Goal: Information Seeking & Learning: Check status

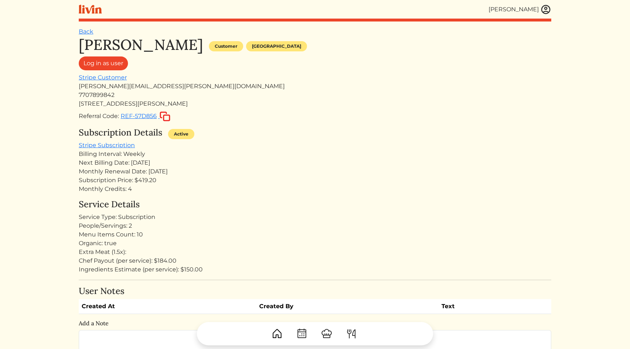
click at [295, 191] on div "Monthly Credits: 4" at bounding box center [315, 189] width 473 height 9
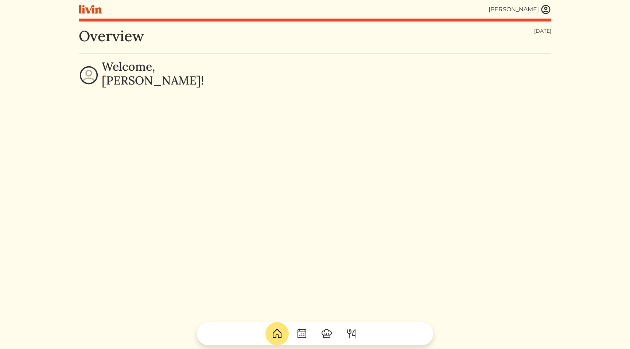
click at [548, 10] on img at bounding box center [545, 9] width 11 height 11
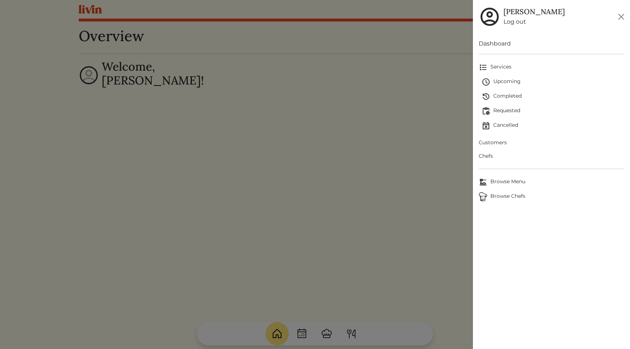
click at [499, 143] on span "Customers" at bounding box center [551, 143] width 145 height 8
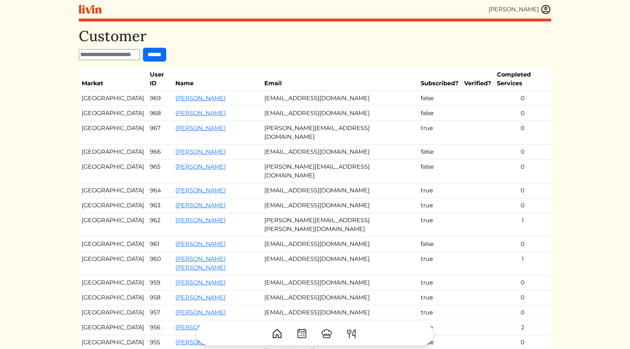
click at [110, 52] on input "text" at bounding box center [109, 54] width 61 height 11
paste input "**********"
type input "**********"
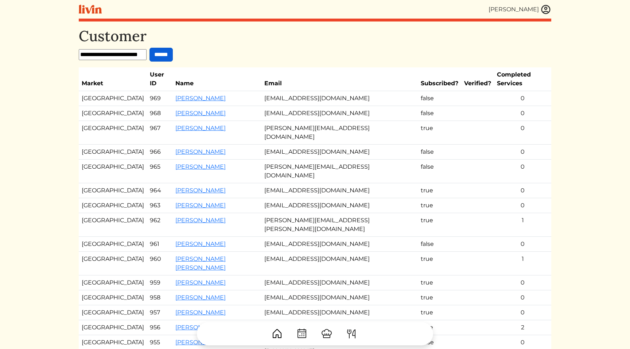
click at [163, 58] on input "******" at bounding box center [161, 55] width 23 height 14
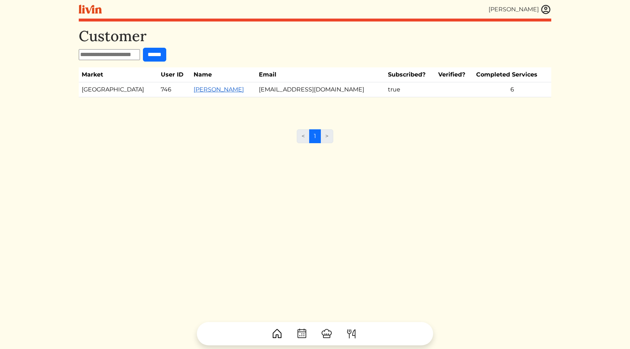
click at [194, 87] on link "[PERSON_NAME]" at bounding box center [219, 89] width 50 height 7
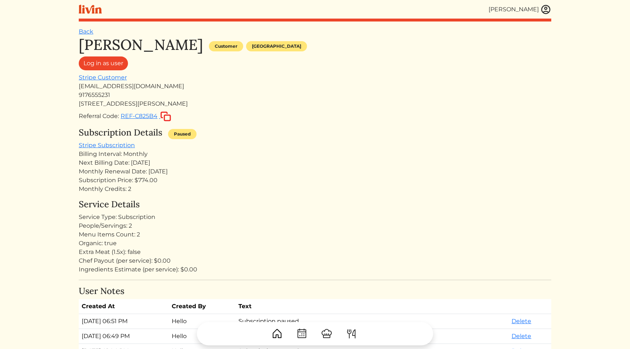
click at [279, 138] on div "Subscription Details Paused" at bounding box center [315, 134] width 473 height 13
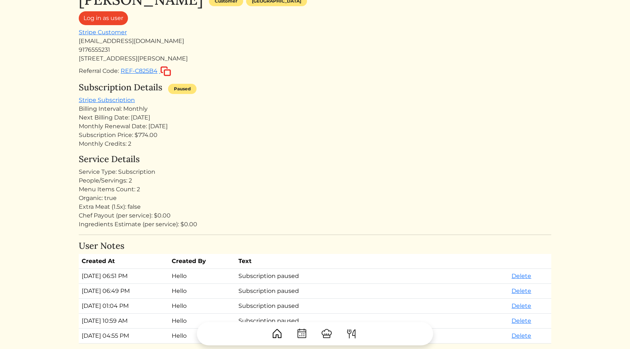
scroll to position [74, 0]
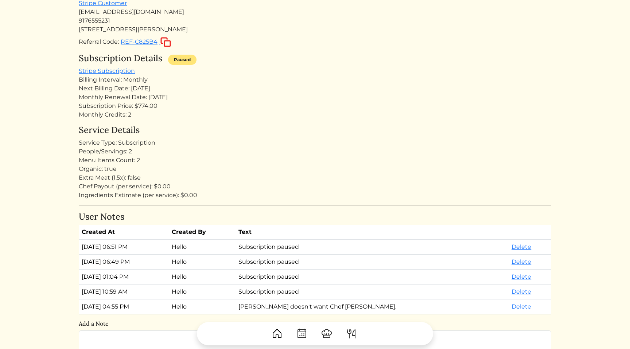
click at [113, 178] on div "Extra Meat (1.5x): false" at bounding box center [315, 178] width 473 height 9
click at [115, 178] on div "Extra Meat (1.5x): false" at bounding box center [315, 178] width 473 height 9
click at [148, 181] on div "Extra Meat (1.5x): false" at bounding box center [315, 178] width 473 height 9
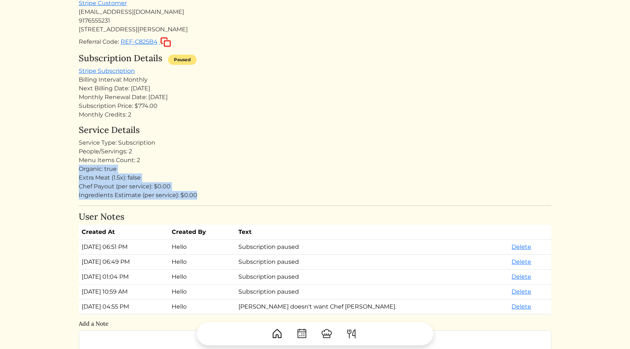
drag, startPoint x: 210, startPoint y: 199, endPoint x: 72, endPoint y: 168, distance: 141.3
click at [72, 168] on html "Calvin Wang Calvin Wang Log out Dashboard Services Upcoming Completed Requested…" at bounding box center [315, 100] width 630 height 349
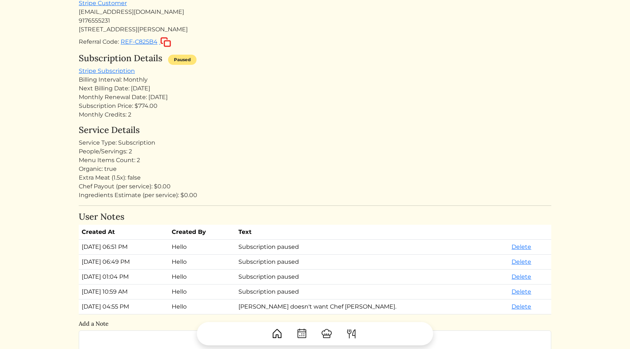
click at [100, 170] on div "Organic: true" at bounding box center [315, 169] width 473 height 9
click at [127, 180] on div "Extra Meat (1.5x): false" at bounding box center [315, 178] width 473 height 9
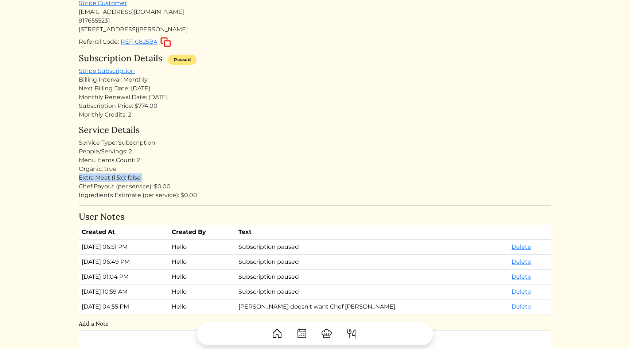
click at [127, 180] on div "Extra Meat (1.5x): false" at bounding box center [315, 178] width 473 height 9
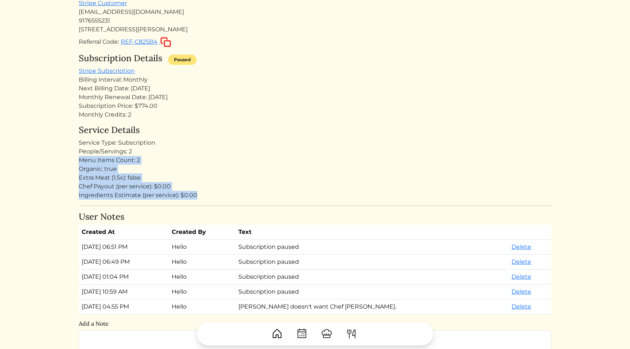
drag, startPoint x: 217, startPoint y: 199, endPoint x: 191, endPoint y: 154, distance: 52.1
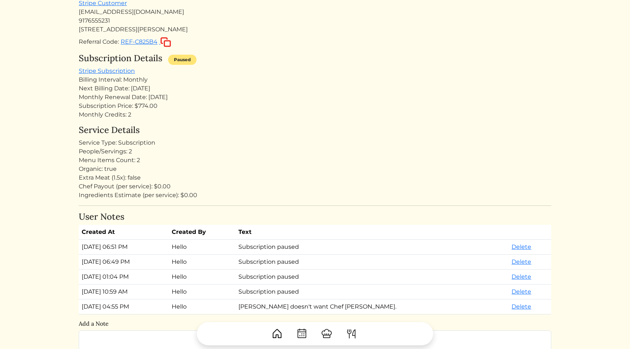
click at [180, 151] on div "People/Servings: 2" at bounding box center [315, 151] width 473 height 9
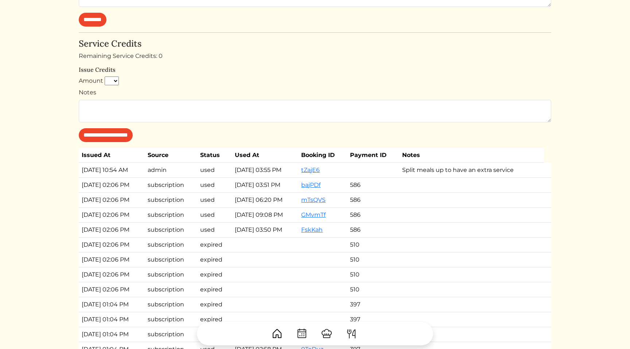
scroll to position [421, 0]
click at [197, 195] on td "subscription" at bounding box center [171, 199] width 52 height 15
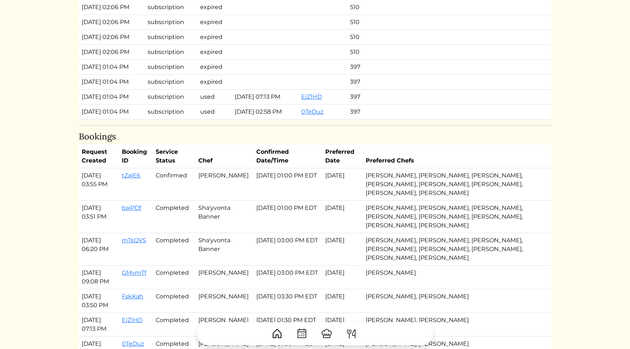
scroll to position [719, 0]
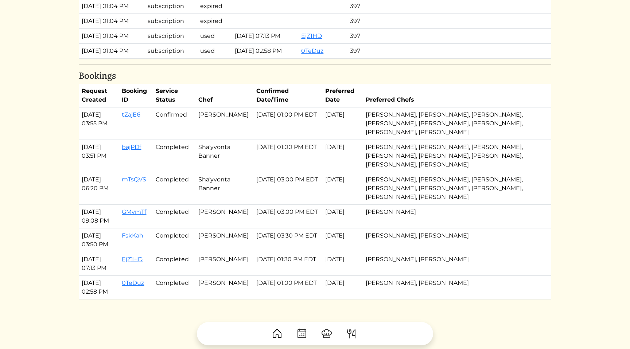
click at [305, 129] on td "Sep 16, 2025, 01:00 PM EDT" at bounding box center [287, 124] width 69 height 32
drag, startPoint x: 305, startPoint y: 129, endPoint x: 291, endPoint y: 109, distance: 24.1
click at [291, 109] on td "Sep 16, 2025, 01:00 PM EDT" at bounding box center [287, 124] width 69 height 32
click at [277, 109] on td "Sep 16, 2025, 01:00 PM EDT" at bounding box center [287, 124] width 69 height 32
click at [286, 115] on td "Sep 16, 2025, 01:00 PM EDT" at bounding box center [287, 124] width 69 height 32
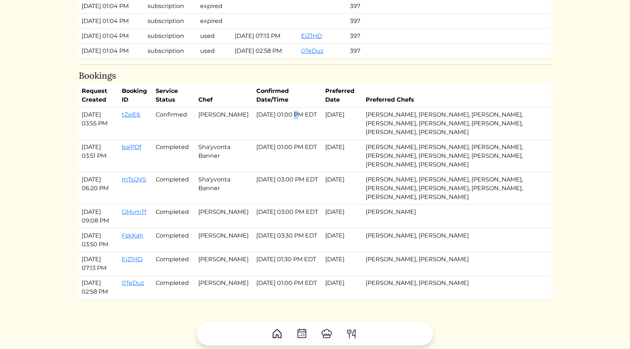
click at [286, 115] on td "Sep 16, 2025, 01:00 PM EDT" at bounding box center [287, 124] width 69 height 32
click at [302, 139] on td "Sep 16, 2025, 01:00 PM EDT" at bounding box center [287, 124] width 69 height 32
drag, startPoint x: 302, startPoint y: 139, endPoint x: 301, endPoint y: 124, distance: 15.7
click at [301, 124] on td "Sep 16, 2025, 01:00 PM EDT" at bounding box center [287, 124] width 69 height 32
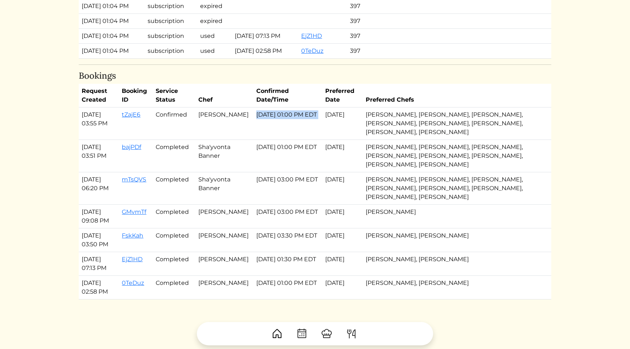
click at [281, 121] on td "Sep 16, 2025, 01:00 PM EDT" at bounding box center [287, 124] width 69 height 32
click at [292, 127] on td "Sep 16, 2025, 01:00 PM EDT" at bounding box center [287, 124] width 69 height 32
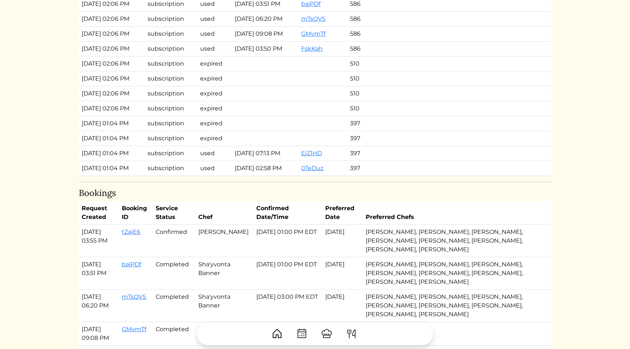
scroll to position [520, 0]
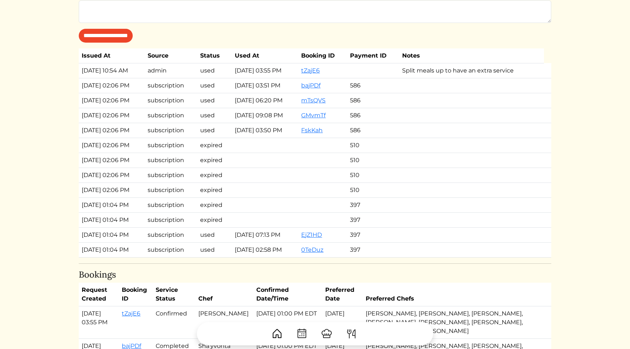
click at [279, 129] on td "Aug 03, 2025, 03:50 PM" at bounding box center [265, 130] width 67 height 15
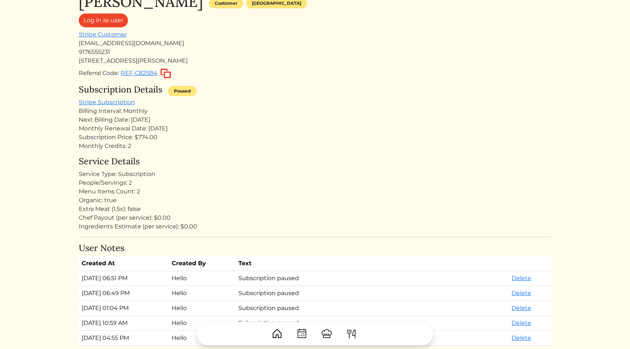
scroll to position [0, 0]
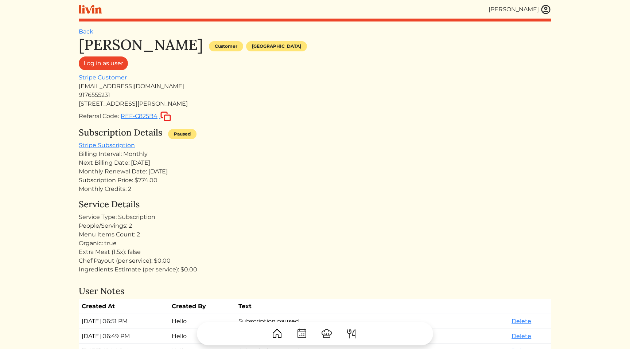
click at [276, 102] on div "[STREET_ADDRESS][PERSON_NAME]" at bounding box center [315, 104] width 473 height 9
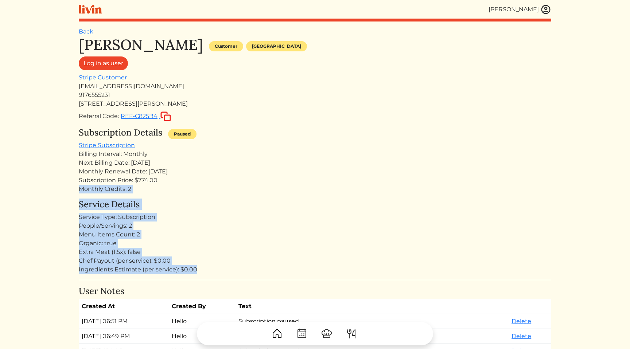
drag, startPoint x: 234, startPoint y: 273, endPoint x: 244, endPoint y: 180, distance: 94.2
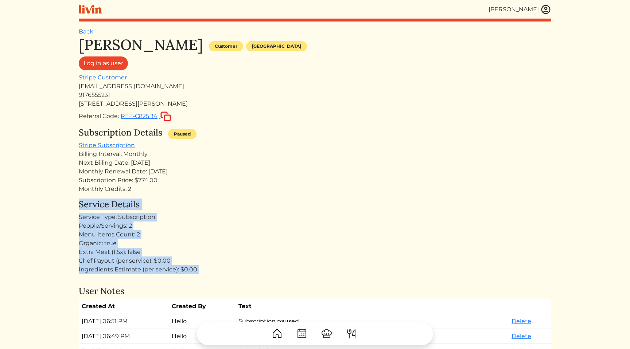
drag, startPoint x: 208, startPoint y: 194, endPoint x: 231, endPoint y: 282, distance: 90.8
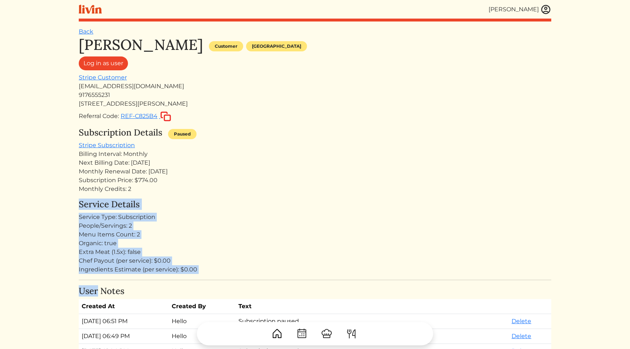
drag, startPoint x: 221, startPoint y: 282, endPoint x: 212, endPoint y: 190, distance: 92.6
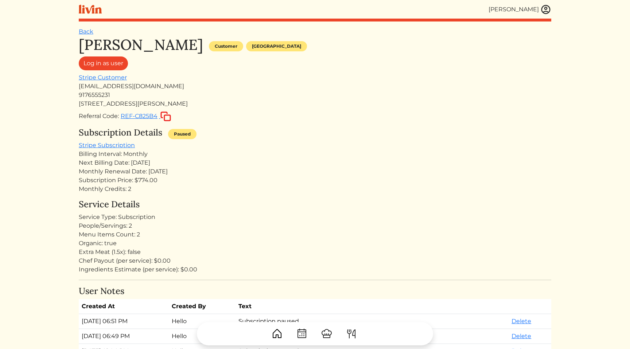
click at [189, 202] on h4 "Service Details" at bounding box center [315, 204] width 473 height 11
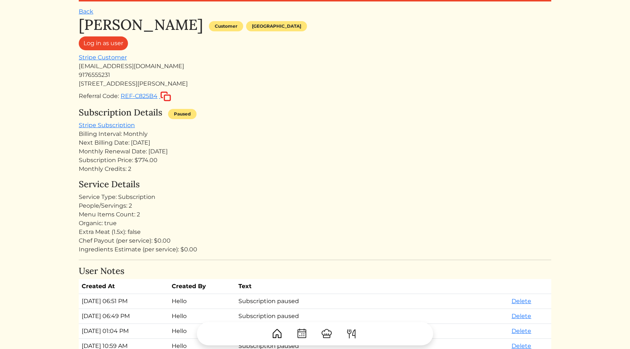
click at [115, 232] on div "Extra Meat (1.5x): false" at bounding box center [315, 232] width 473 height 9
click at [148, 240] on div "Chef Payout (per service): $0.00" at bounding box center [315, 241] width 473 height 9
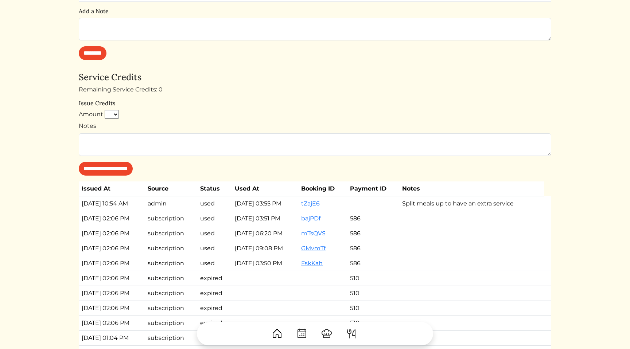
scroll to position [419, 0]
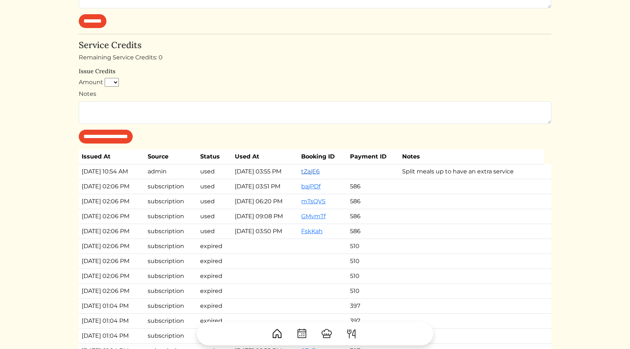
click at [320, 172] on link "tZajE6" at bounding box center [310, 171] width 19 height 7
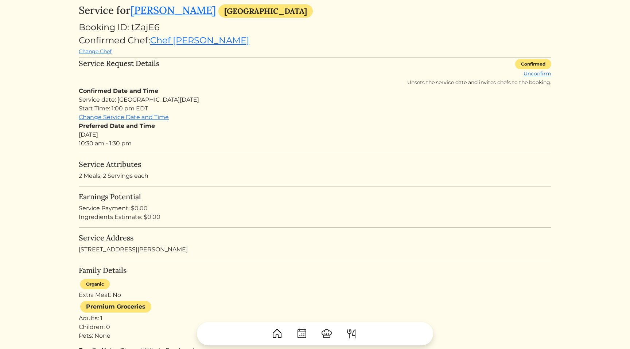
click at [361, 249] on div "Service Address [STREET_ADDRESS][PERSON_NAME]" at bounding box center [315, 244] width 473 height 20
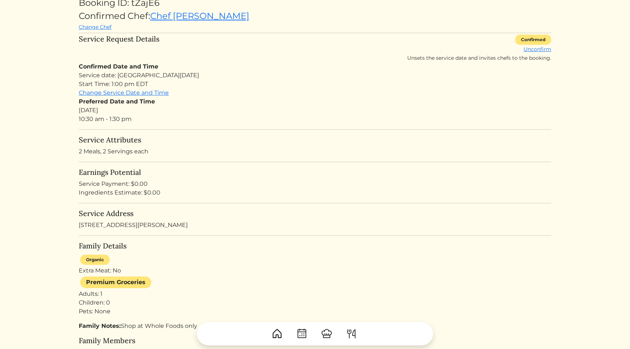
scroll to position [70, 0]
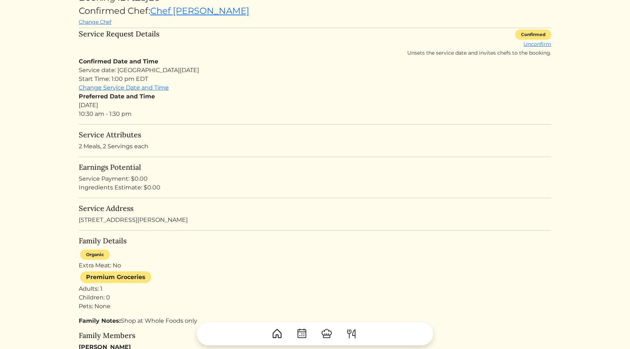
drag, startPoint x: 328, startPoint y: 301, endPoint x: 338, endPoint y: 197, distance: 104.4
click at [276, 257] on div "Organic Extra Meat: No Premium Groceries Adults: 1 Children: 0 Pets: None" at bounding box center [315, 279] width 473 height 63
